Goal: Task Accomplishment & Management: Manage account settings

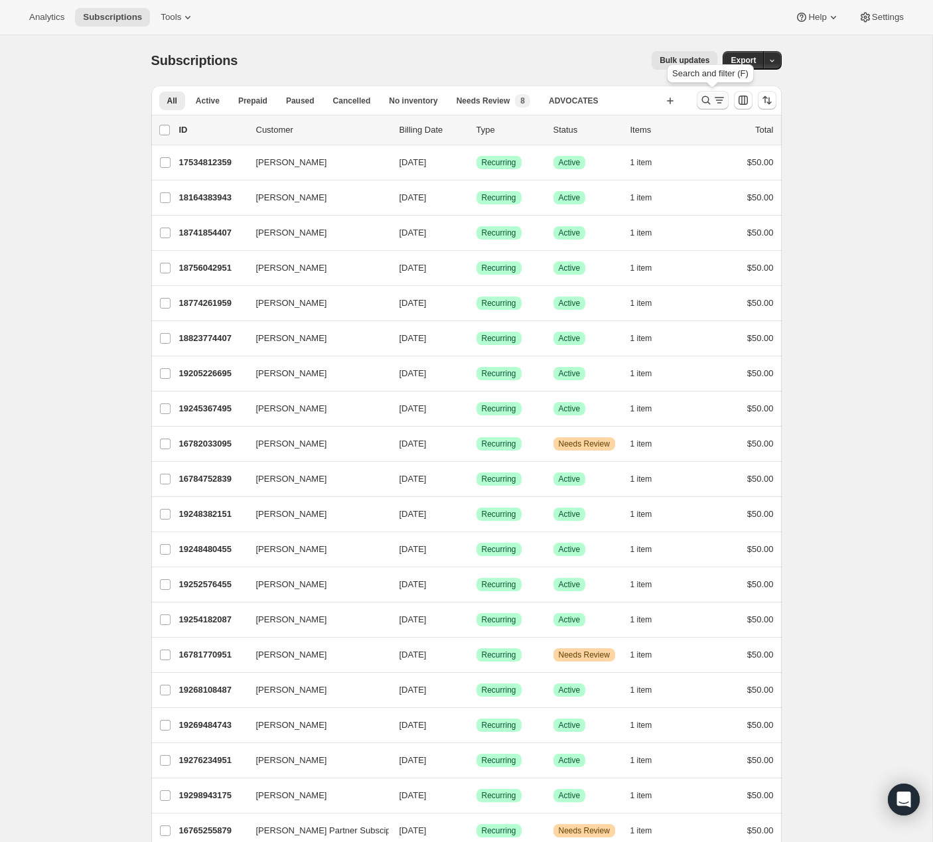
click at [711, 100] on icon "Search and filter results" at bounding box center [705, 100] width 13 height 13
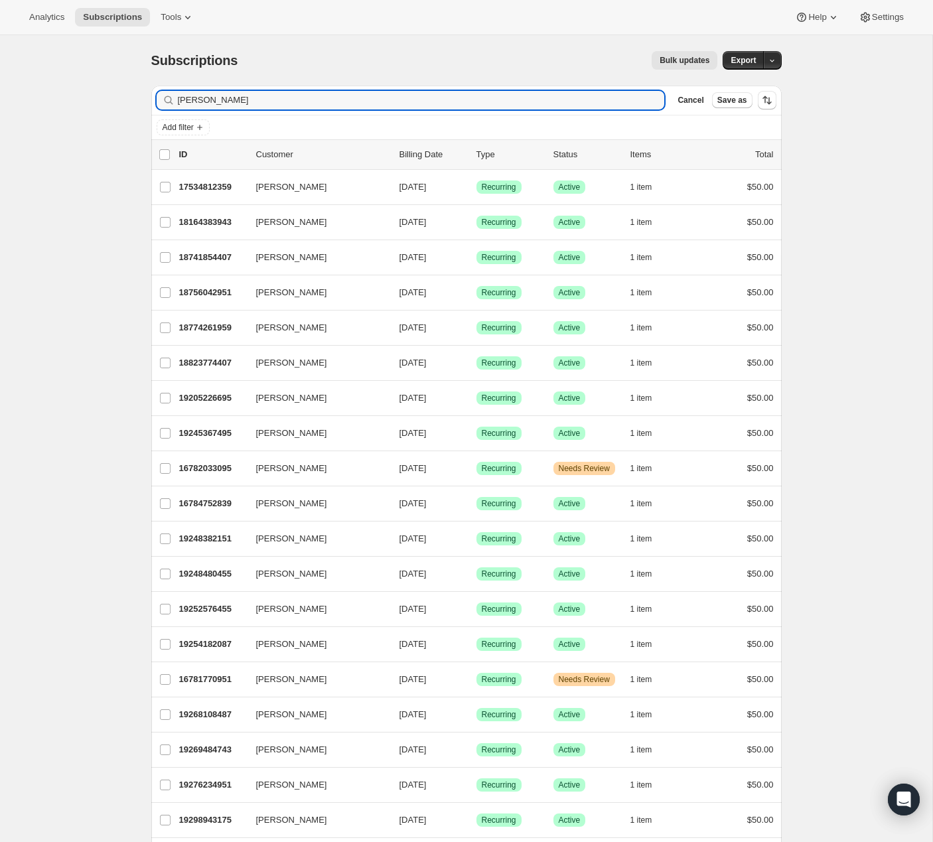
type input "[PERSON_NAME]"
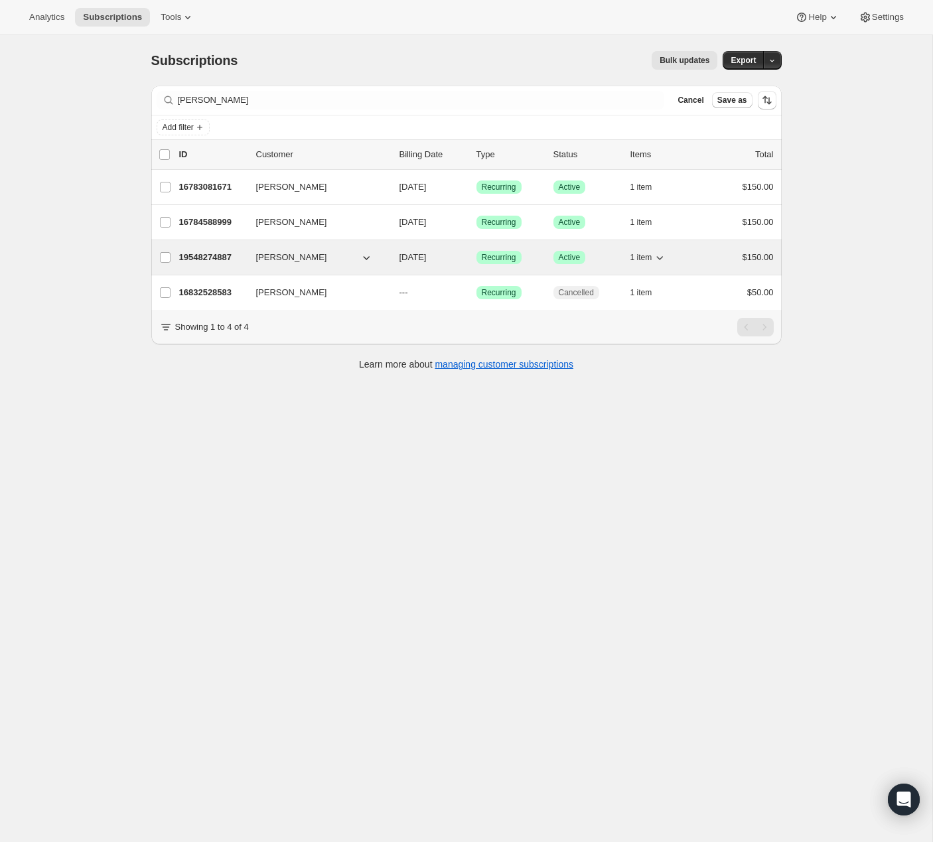
click at [209, 256] on p "19548274887" at bounding box center [212, 257] width 66 height 13
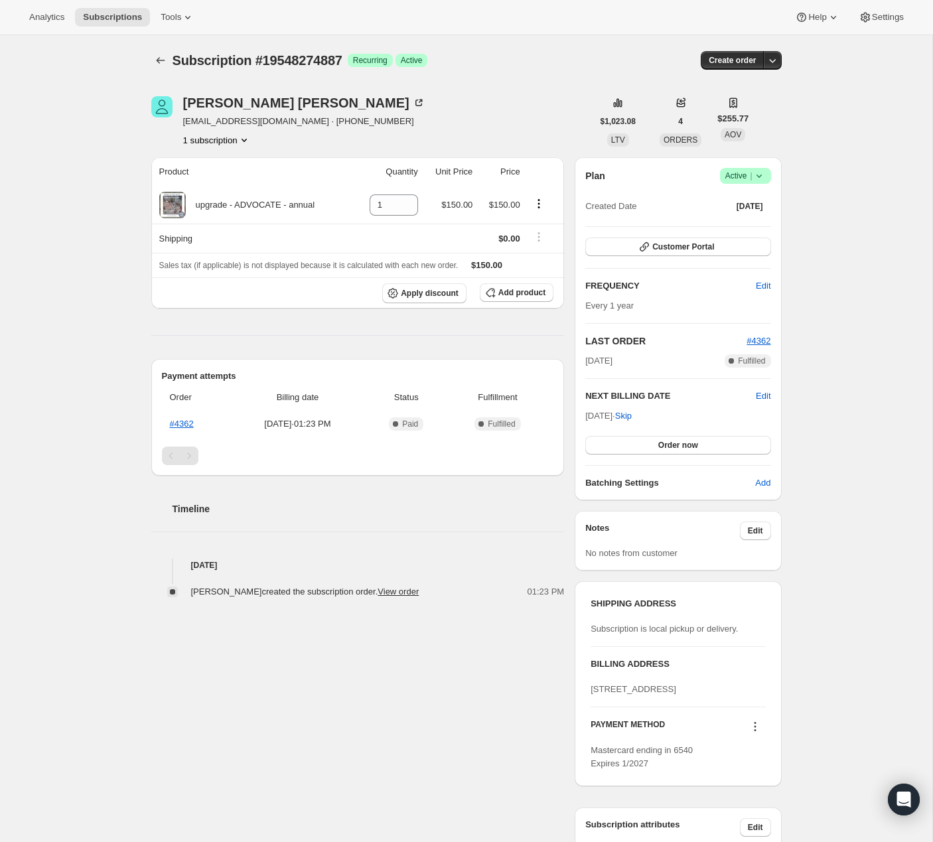
click at [756, 733] on icon at bounding box center [755, 726] width 13 height 13
click at [786, 676] on span "Send link to update card" at bounding box center [752, 680] width 93 height 10
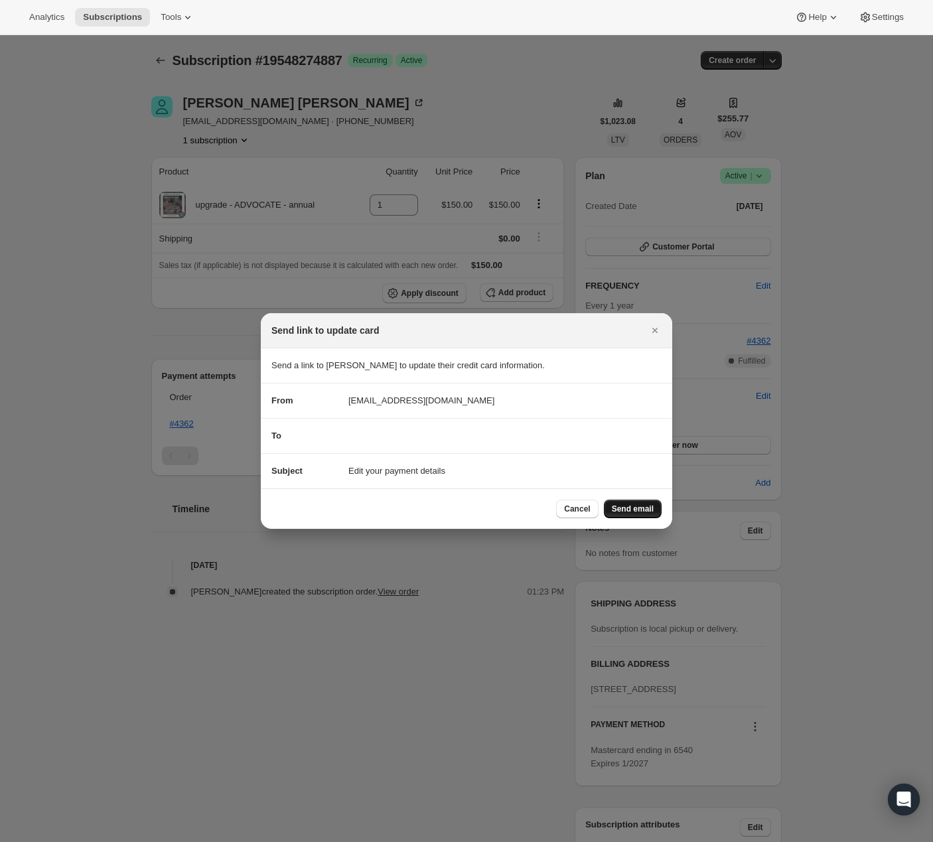
click at [644, 505] on span "Send email" at bounding box center [633, 509] width 42 height 11
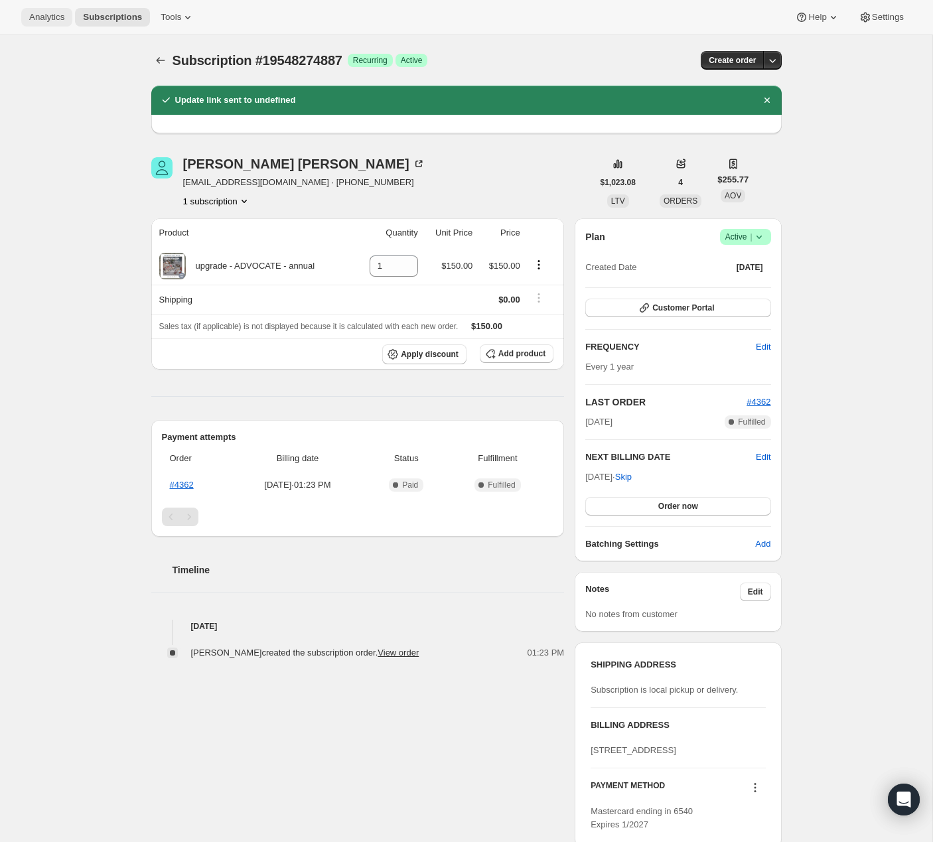
click at [49, 23] on button "Analytics" at bounding box center [46, 17] width 51 height 19
